Goal: Information Seeking & Learning: Learn about a topic

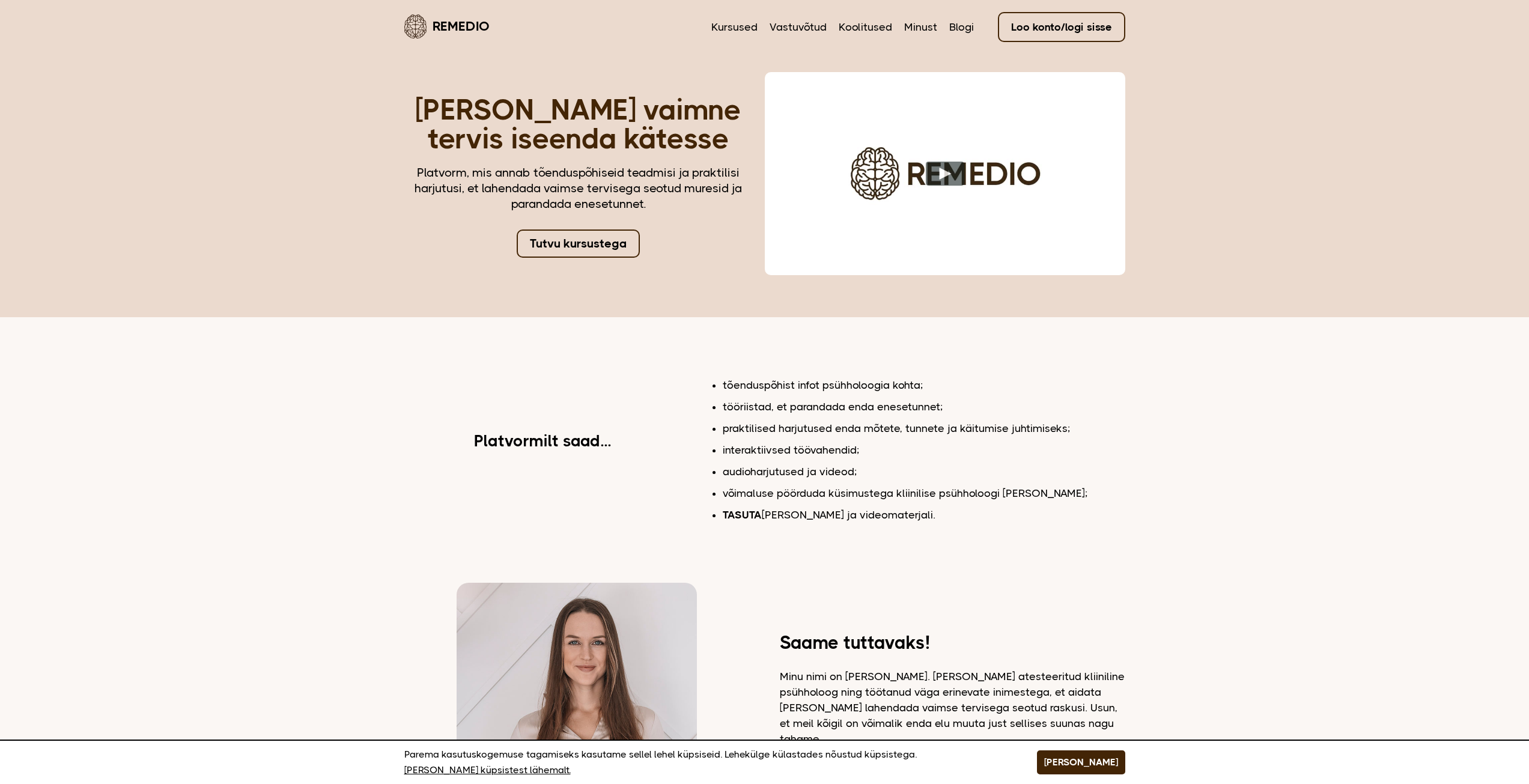
click at [563, 239] on link "Tutvu kursustega" at bounding box center [578, 244] width 123 height 28
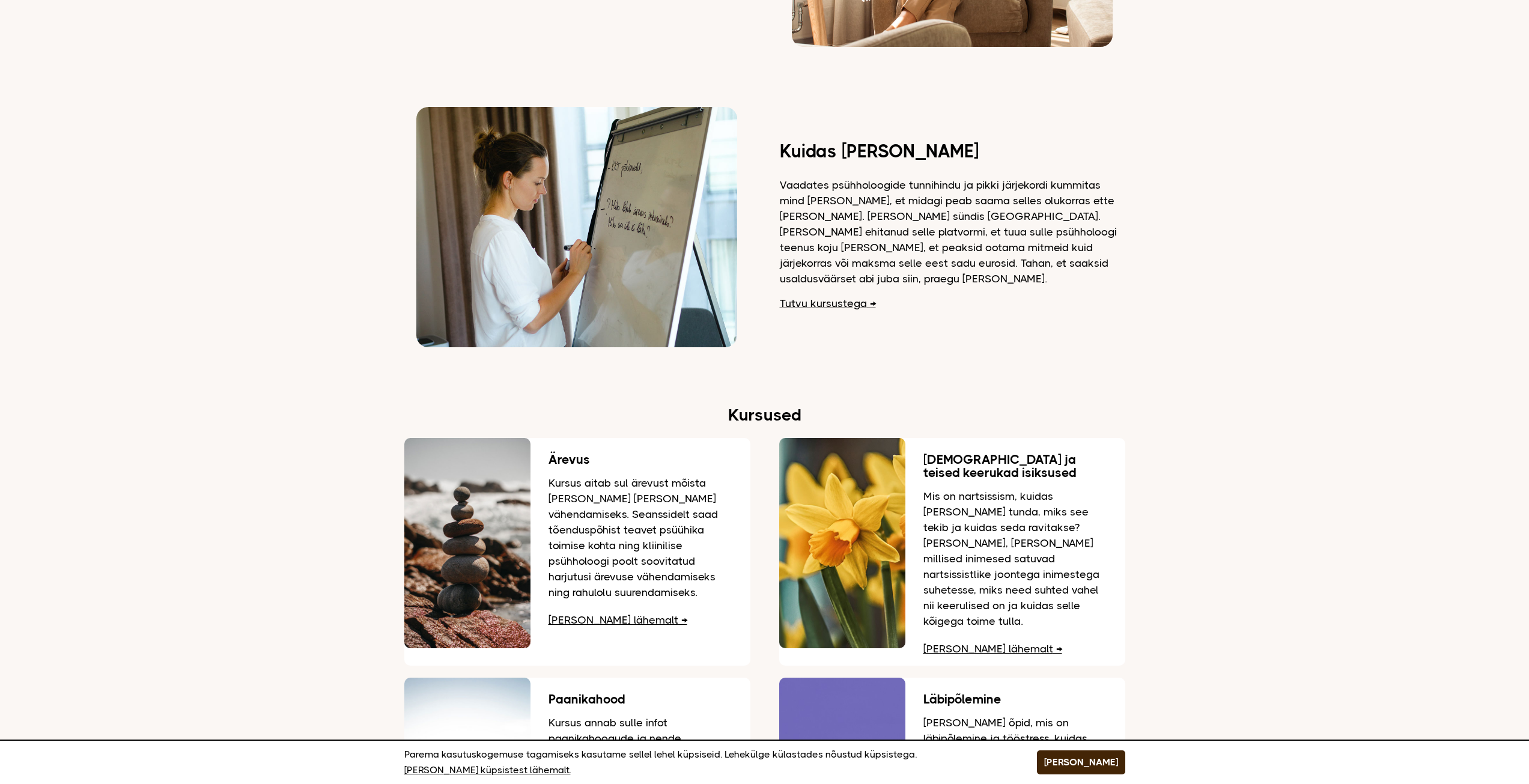
scroll to position [1261, 0]
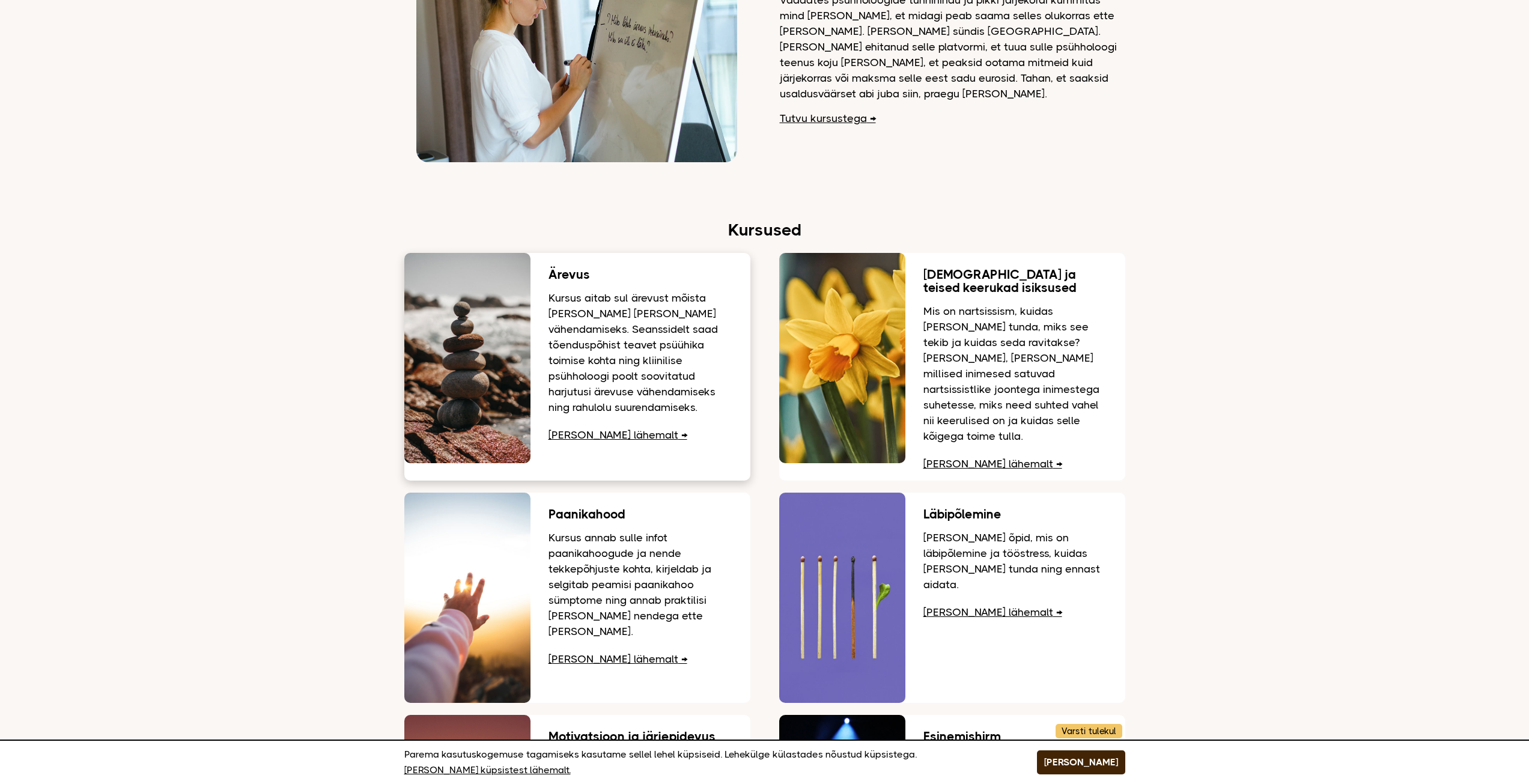
click at [609, 436] on link "[PERSON_NAME] lähemalt" at bounding box center [618, 435] width 139 height 12
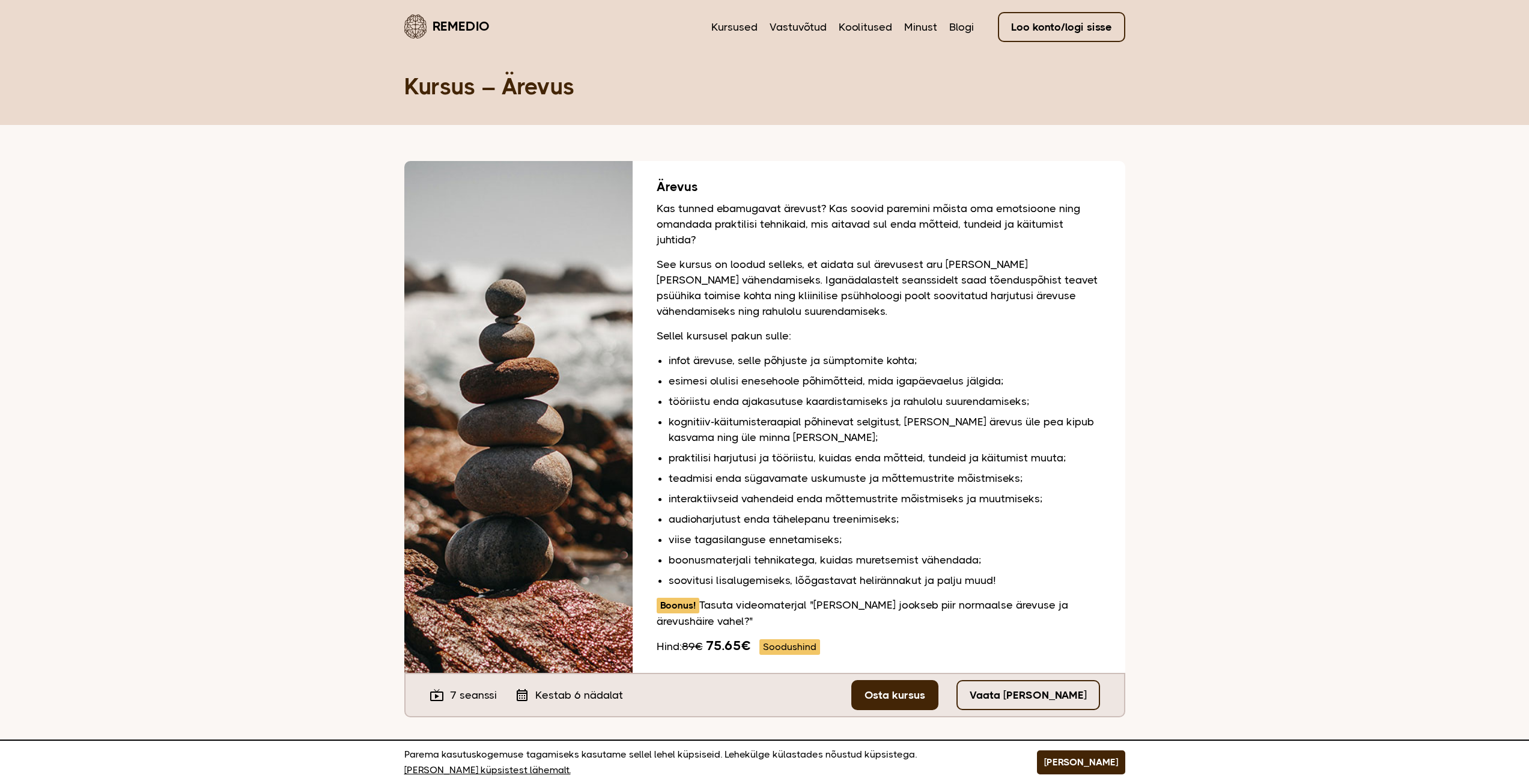
click at [459, 30] on link "Remedio" at bounding box center [447, 26] width 85 height 28
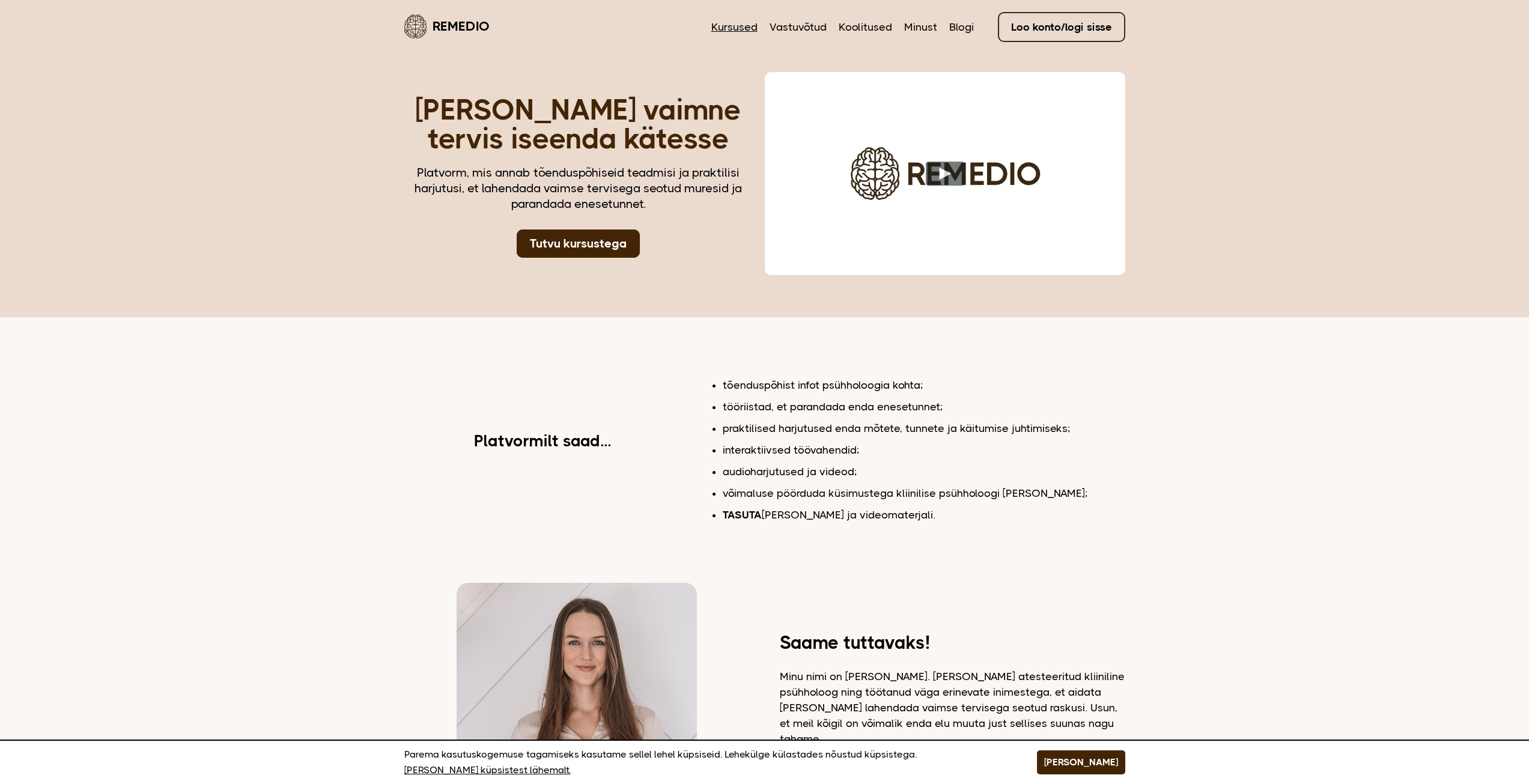
click at [738, 26] on link "Kursused" at bounding box center [735, 27] width 46 height 15
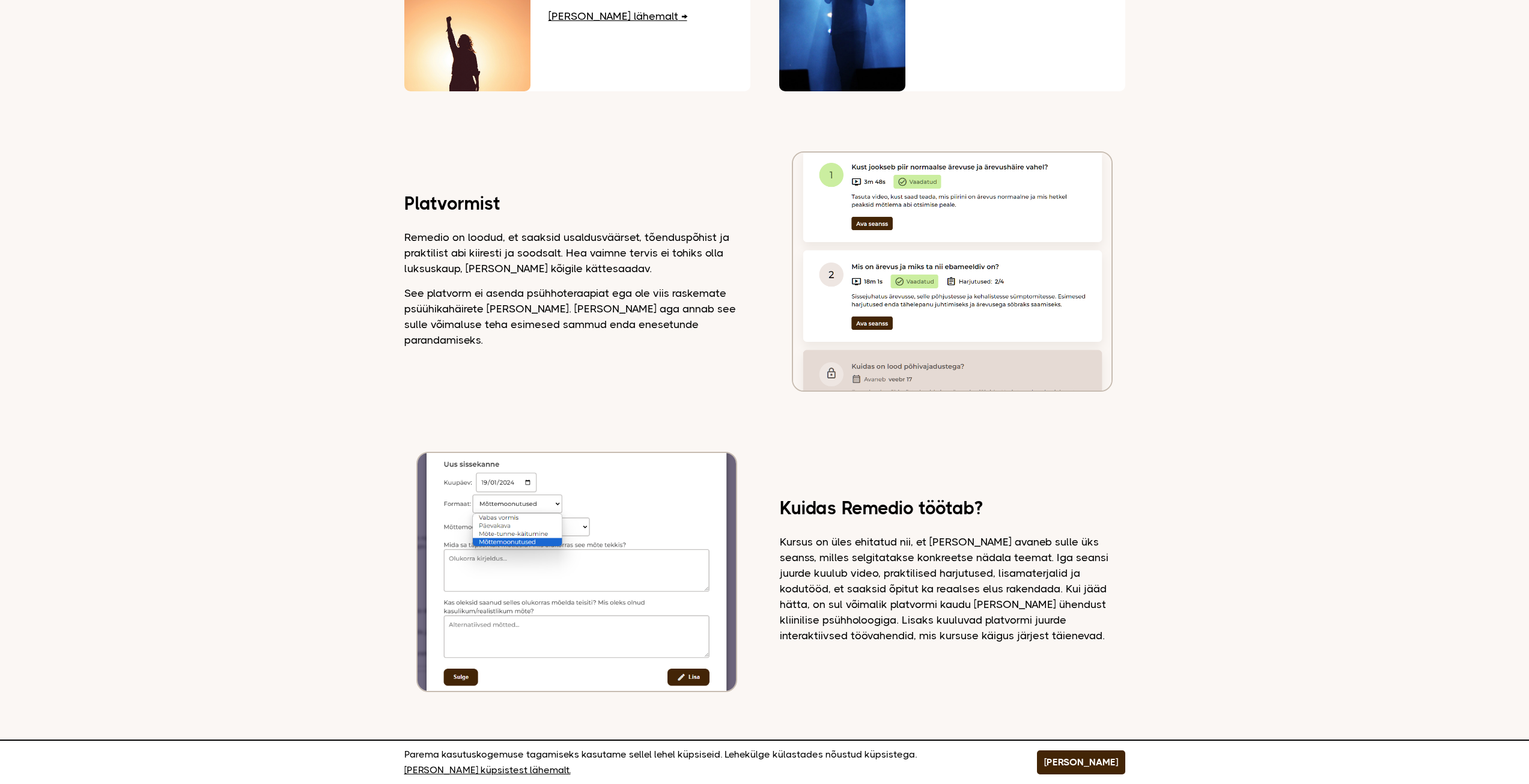
scroll to position [1015, 0]
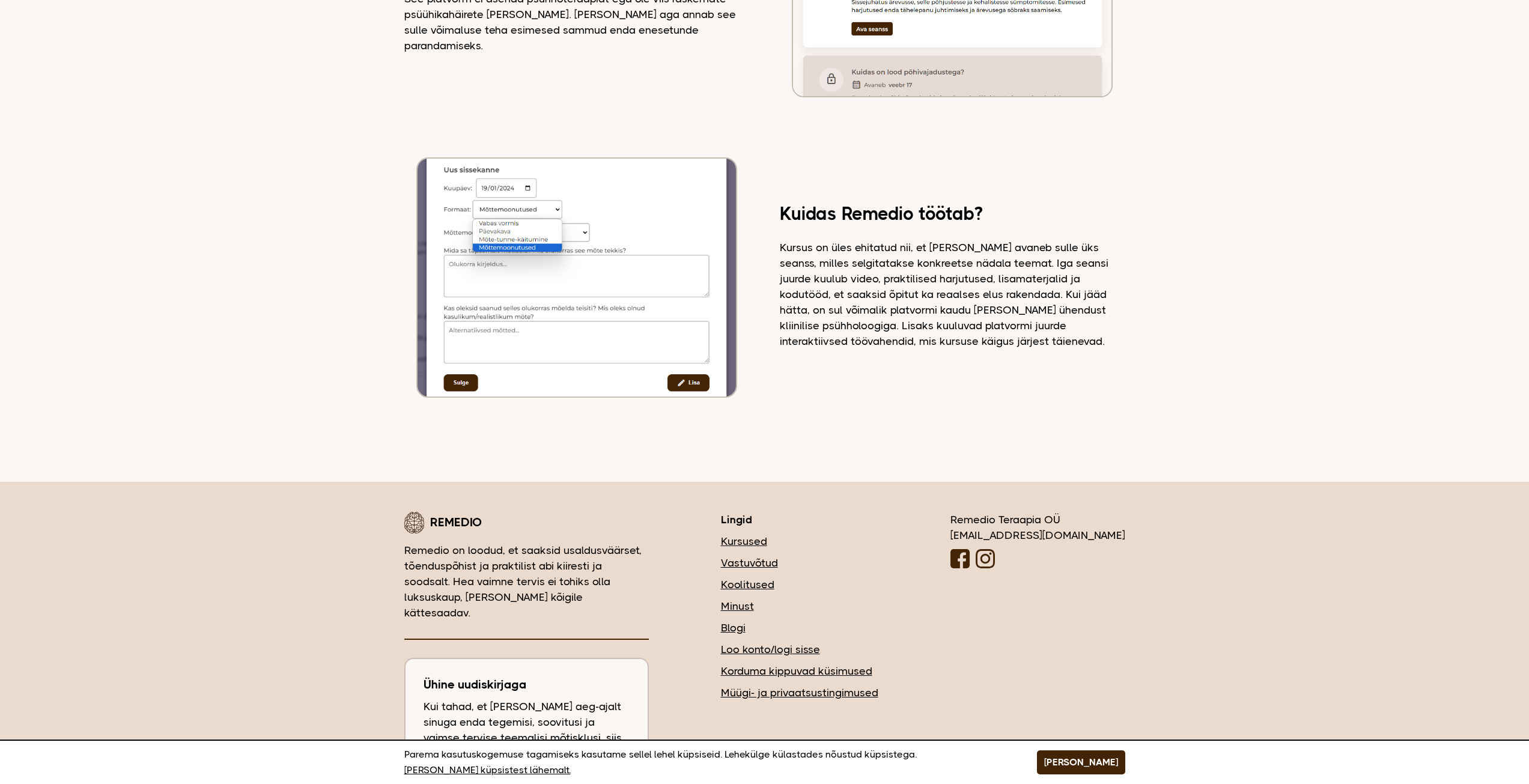
drag, startPoint x: 1171, startPoint y: 712, endPoint x: 264, endPoint y: 547, distance: 921.9
click at [264, 547] on footer "Remedio Remedio on loodud, et saaksid usaldusväärset, tõenduspõhist ja praktili…" at bounding box center [764, 672] width 1529 height 380
click at [517, 783] on input "email" at bounding box center [470, 797] width 93 height 30
type input "**********"
click at [629, 783] on button "[PERSON_NAME]" at bounding box center [574, 797] width 110 height 30
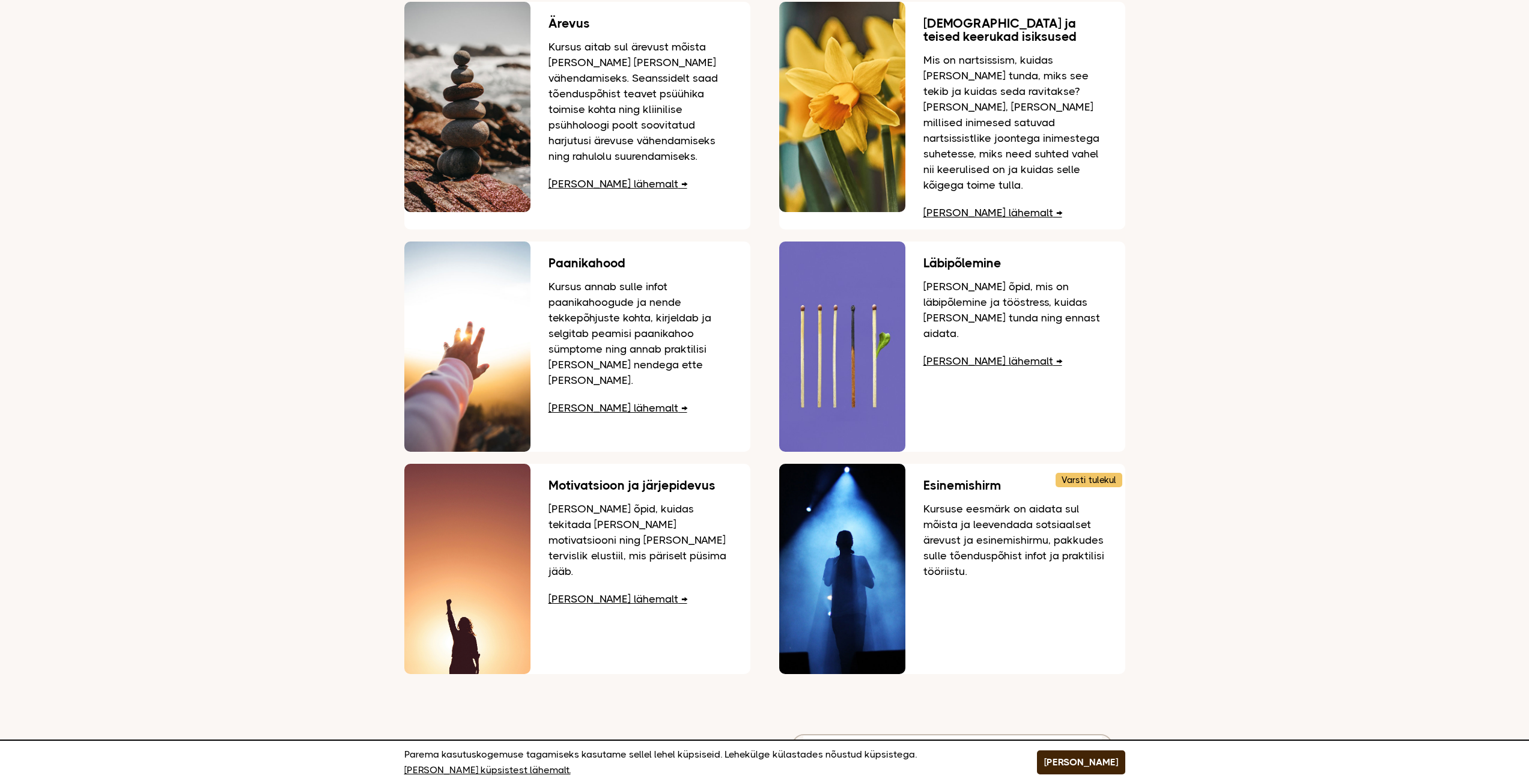
scroll to position [0, 0]
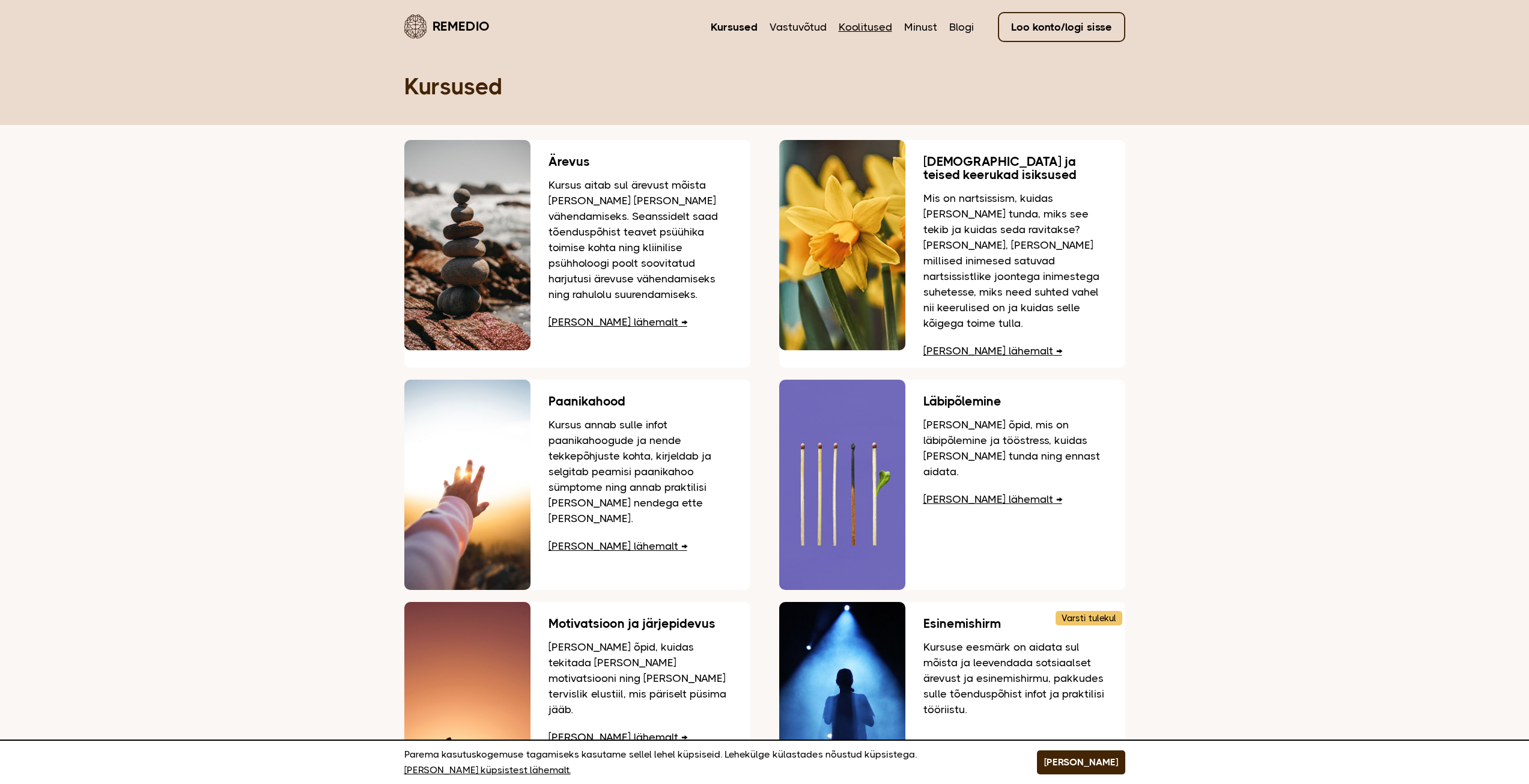
click at [849, 24] on link "Koolitused" at bounding box center [865, 27] width 53 height 15
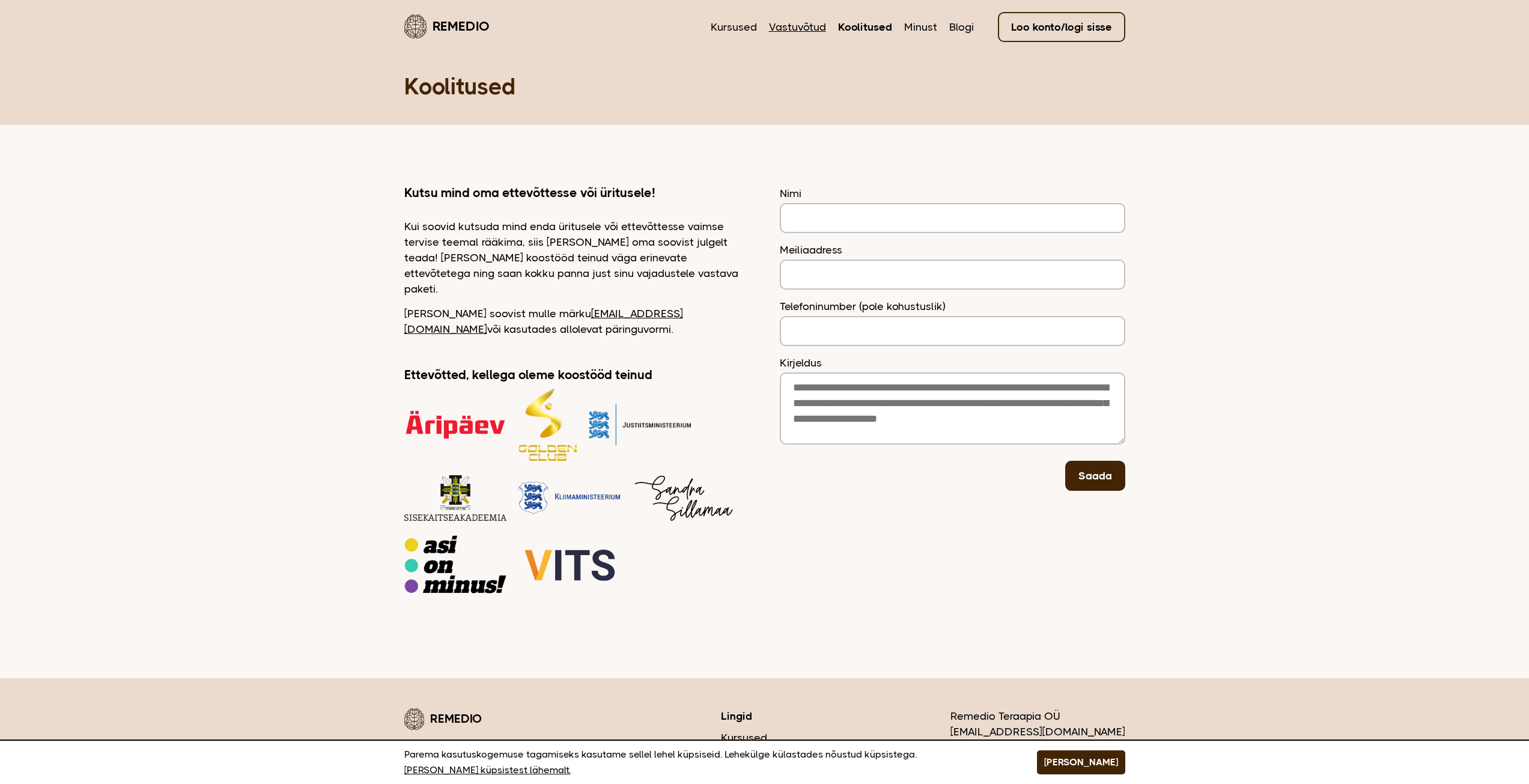
click at [792, 23] on link "Vastuvõtud" at bounding box center [797, 27] width 57 height 15
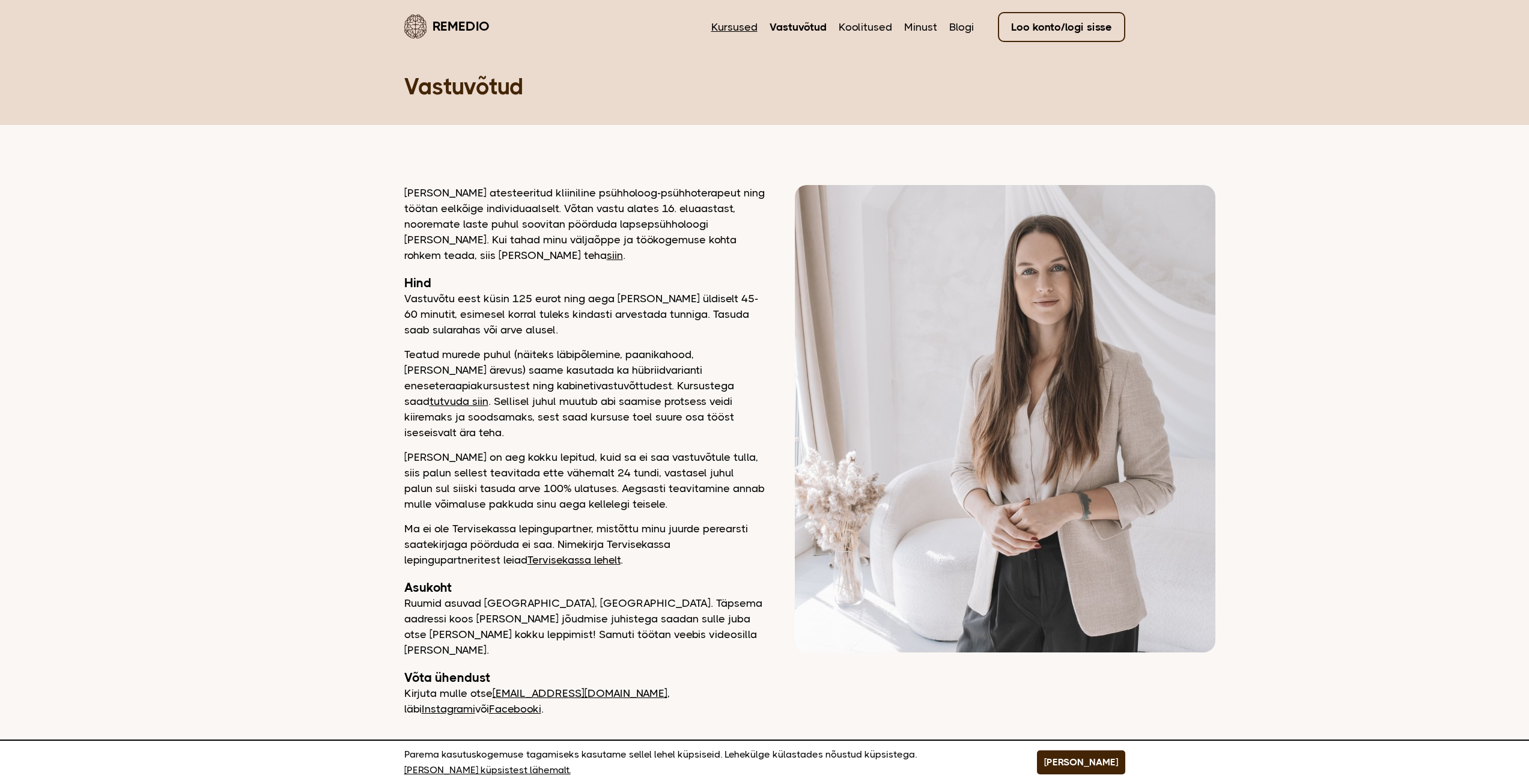
click at [743, 21] on link "Kursused" at bounding box center [735, 27] width 46 height 15
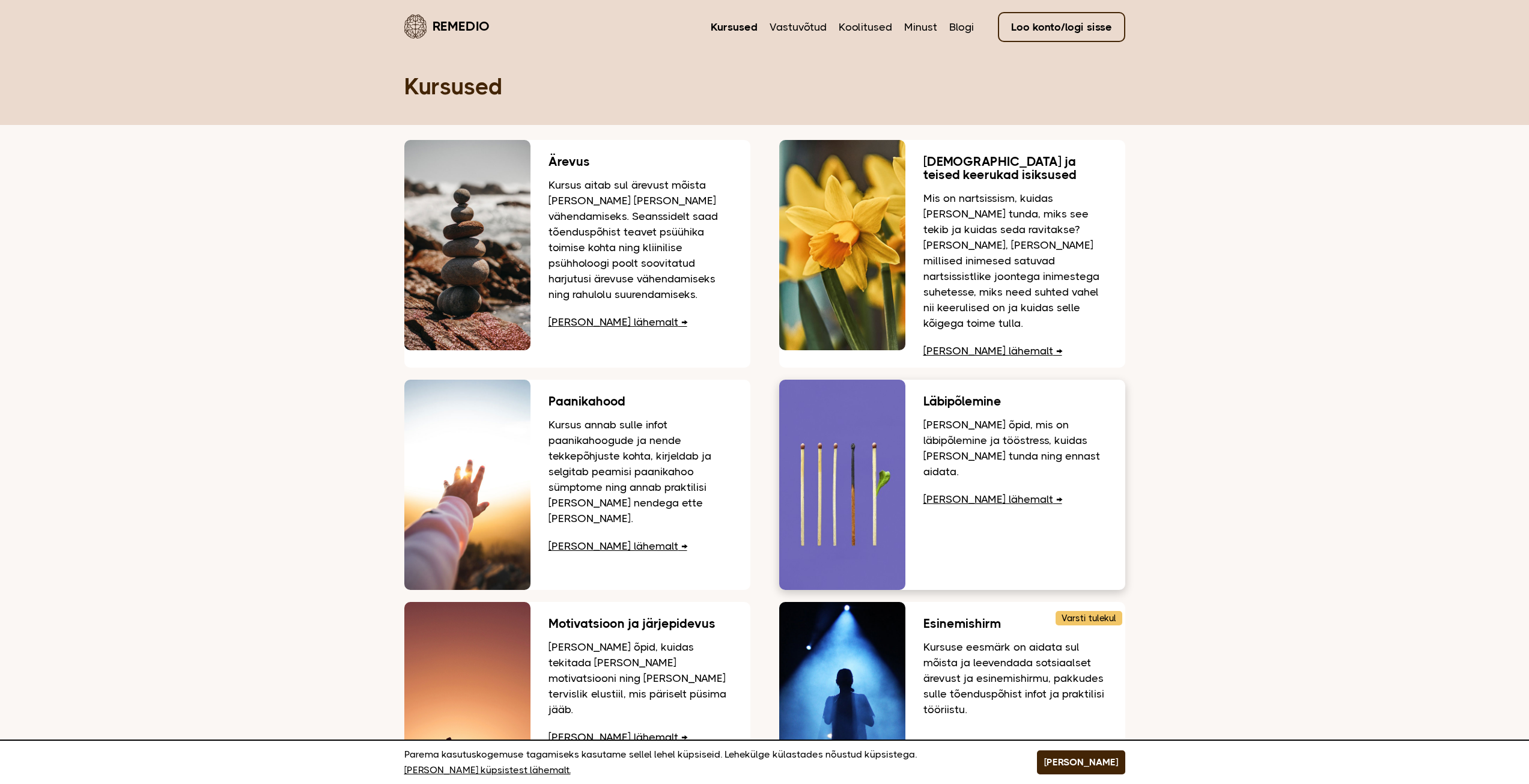
click at [967, 493] on link "Loe lähemalt" at bounding box center [993, 499] width 139 height 12
click at [677, 271] on p "Kursus aitab sul ärevust mõista ja leida viise selle vähendamiseks. Seanssidelt…" at bounding box center [640, 239] width 184 height 125
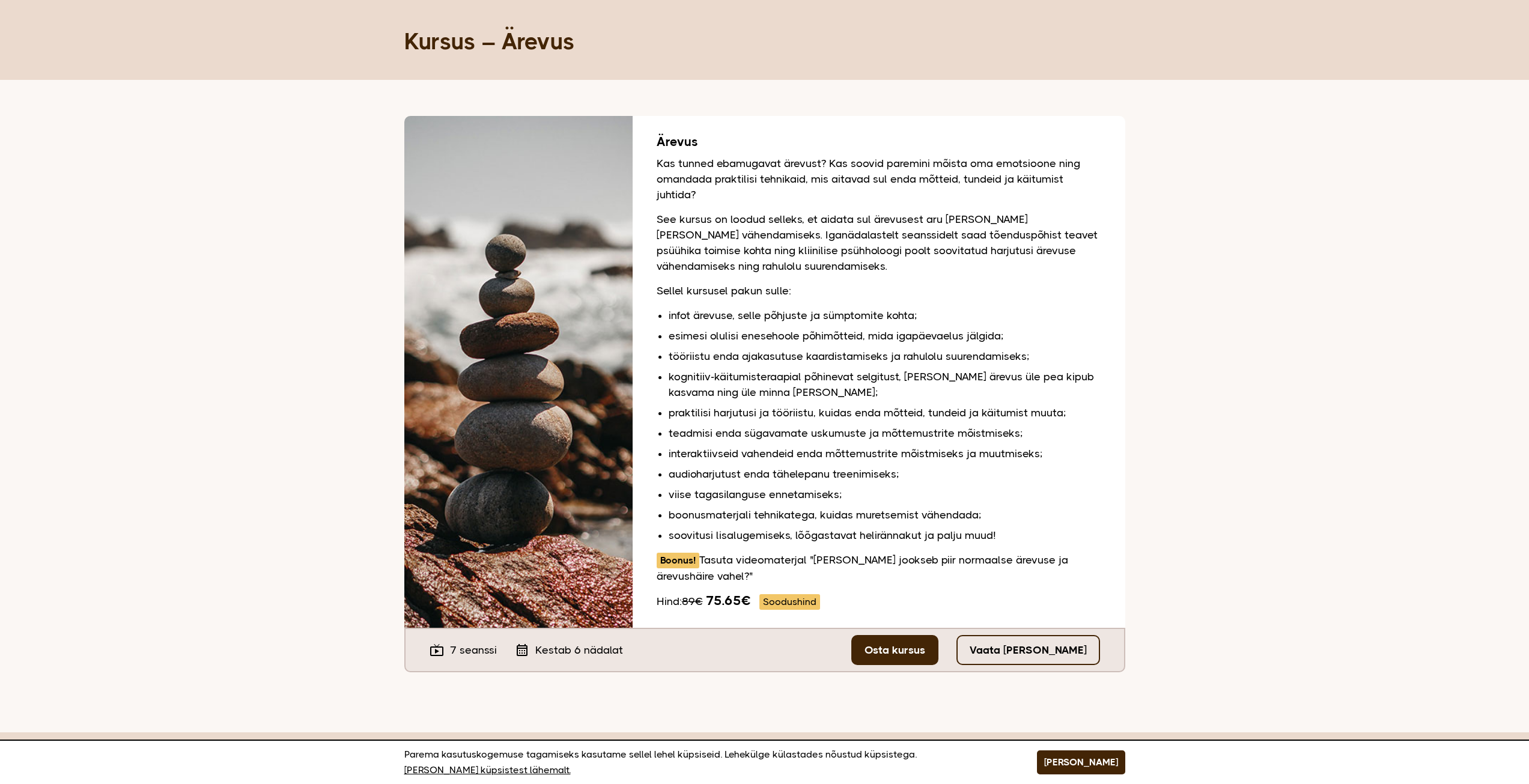
scroll to position [120, 0]
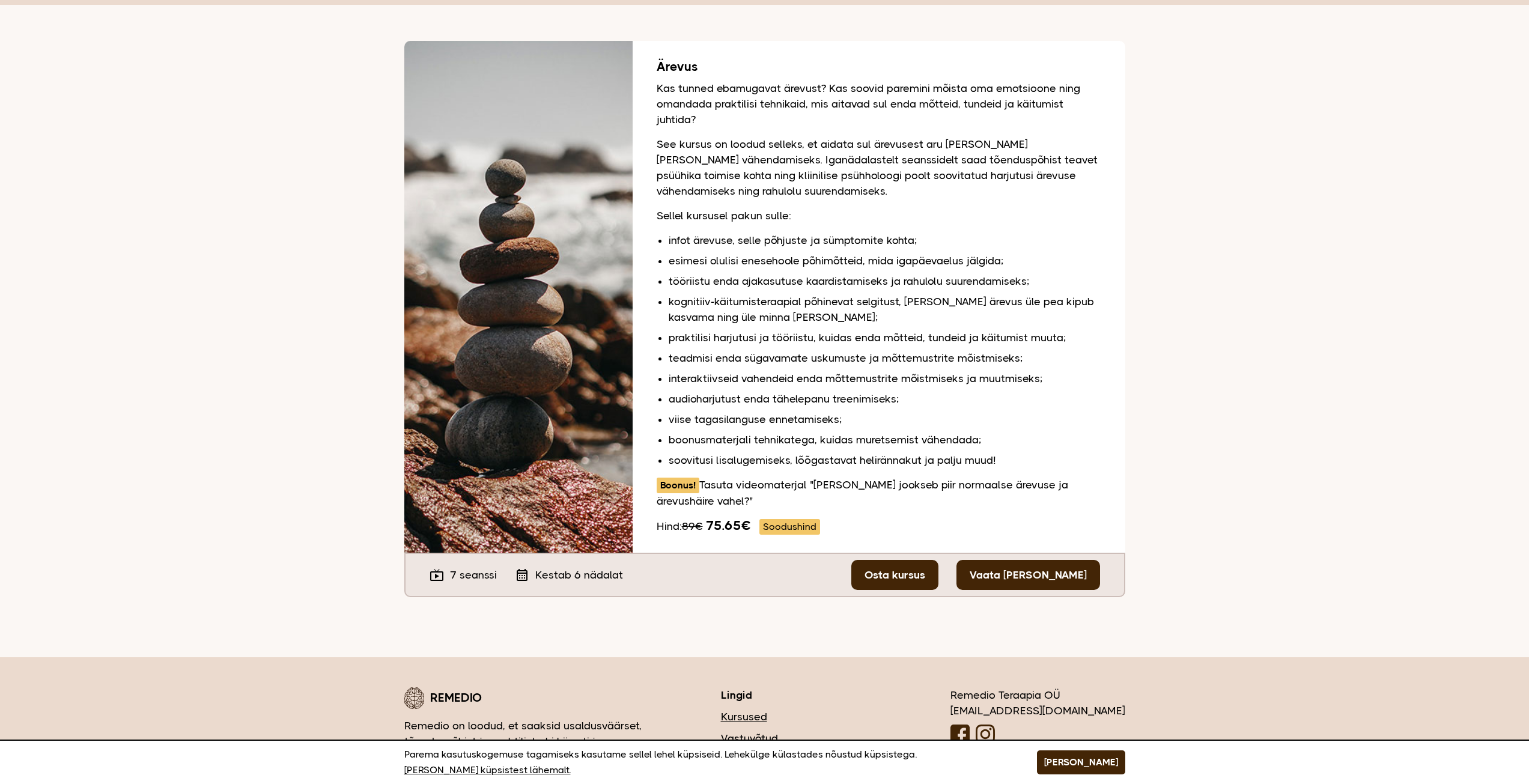
click at [1032, 581] on link "Vaata tasuta seanssi" at bounding box center [1029, 575] width 144 height 30
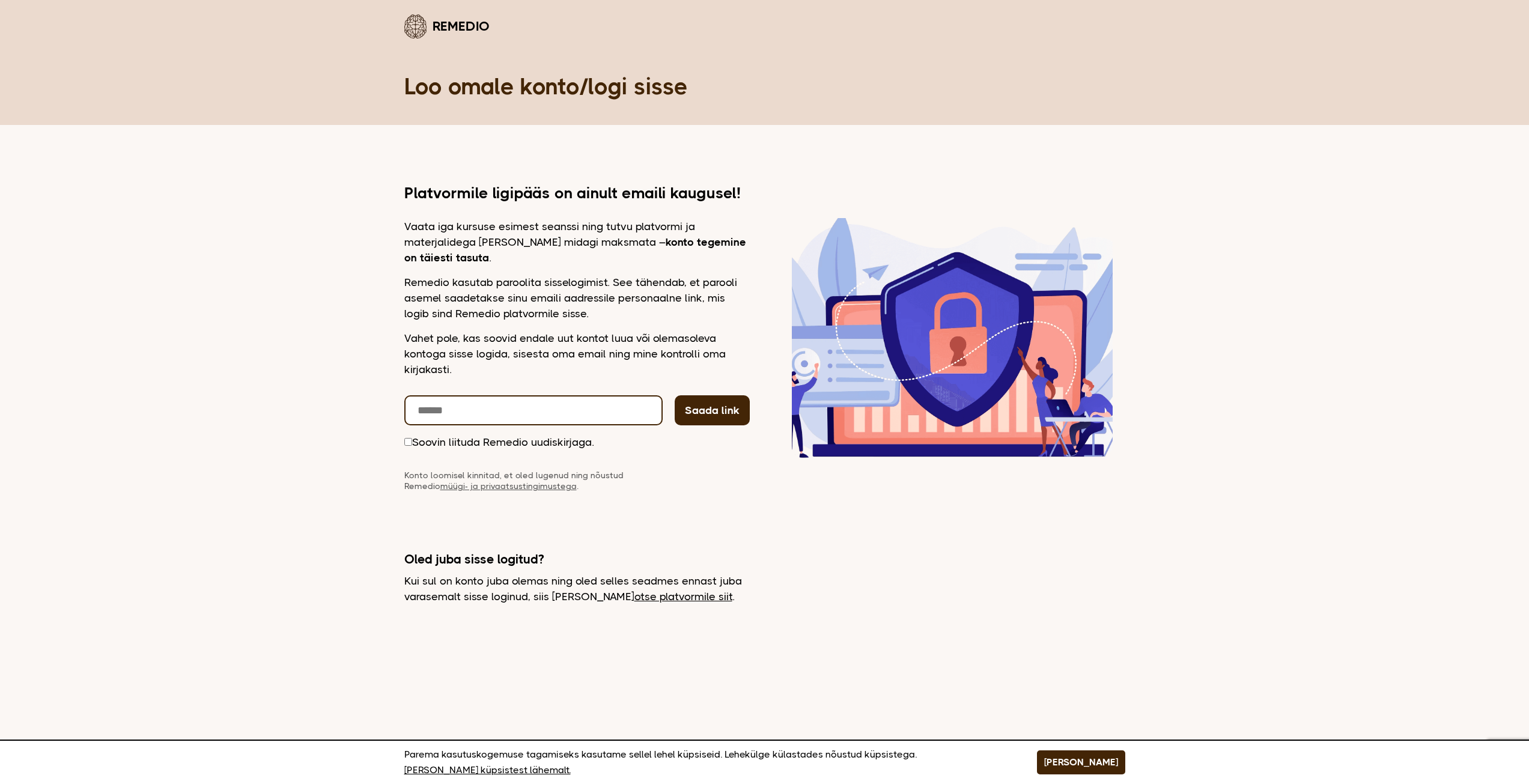
click at [525, 401] on input "email" at bounding box center [533, 410] width 259 height 30
type input "**********"
click at [712, 413] on button "Saada link" at bounding box center [712, 410] width 75 height 30
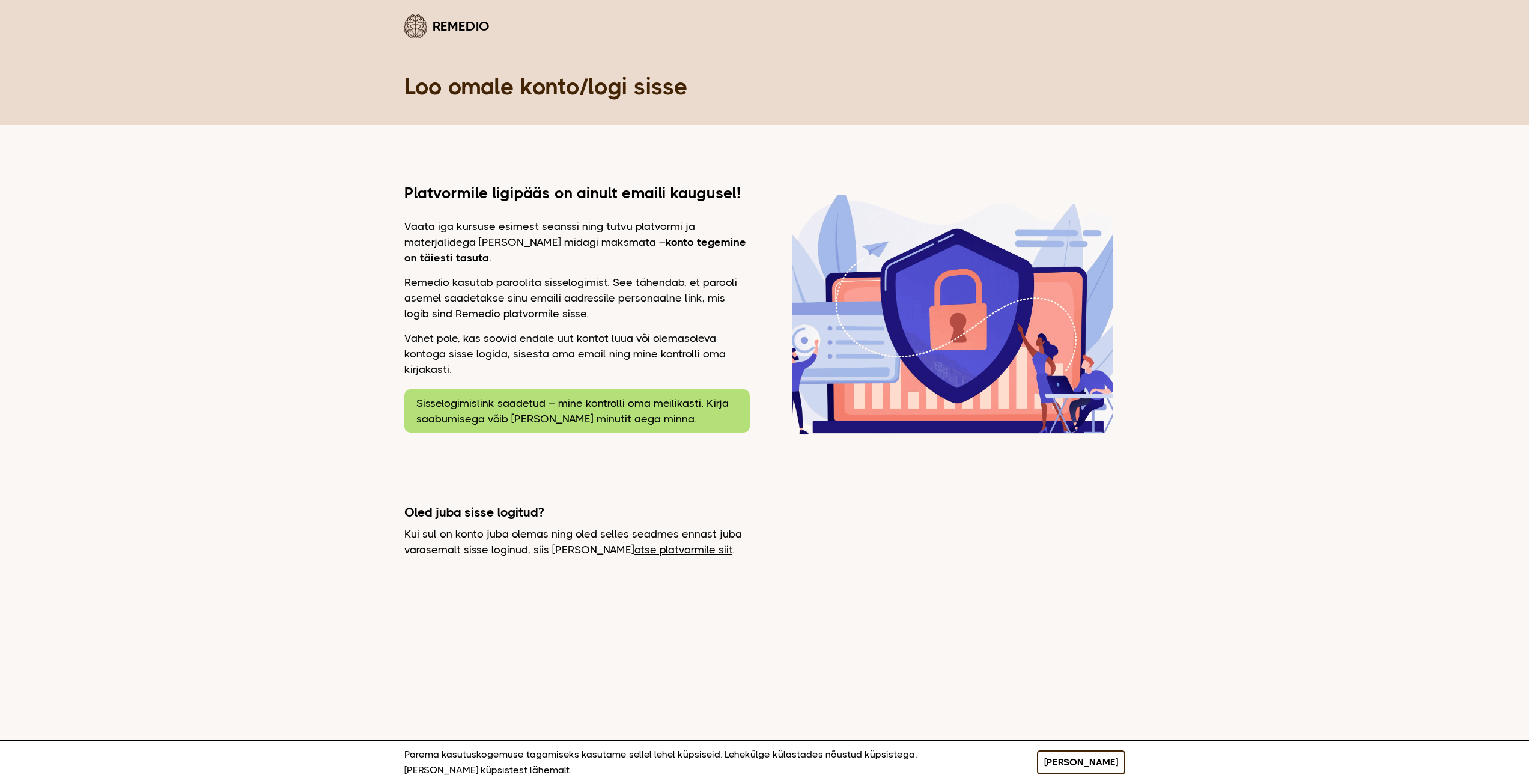
click at [1106, 769] on button "[PERSON_NAME]" at bounding box center [1081, 762] width 89 height 24
